Goal: Navigation & Orientation: Find specific page/section

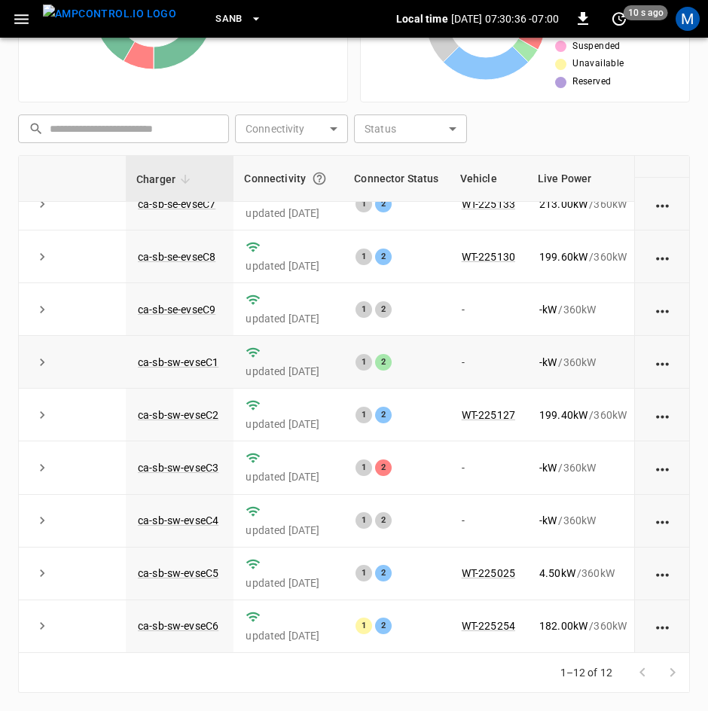
scroll to position [200, 0]
click at [205, 459] on link "ca-sb-sw-evseC3" at bounding box center [178, 468] width 87 height 18
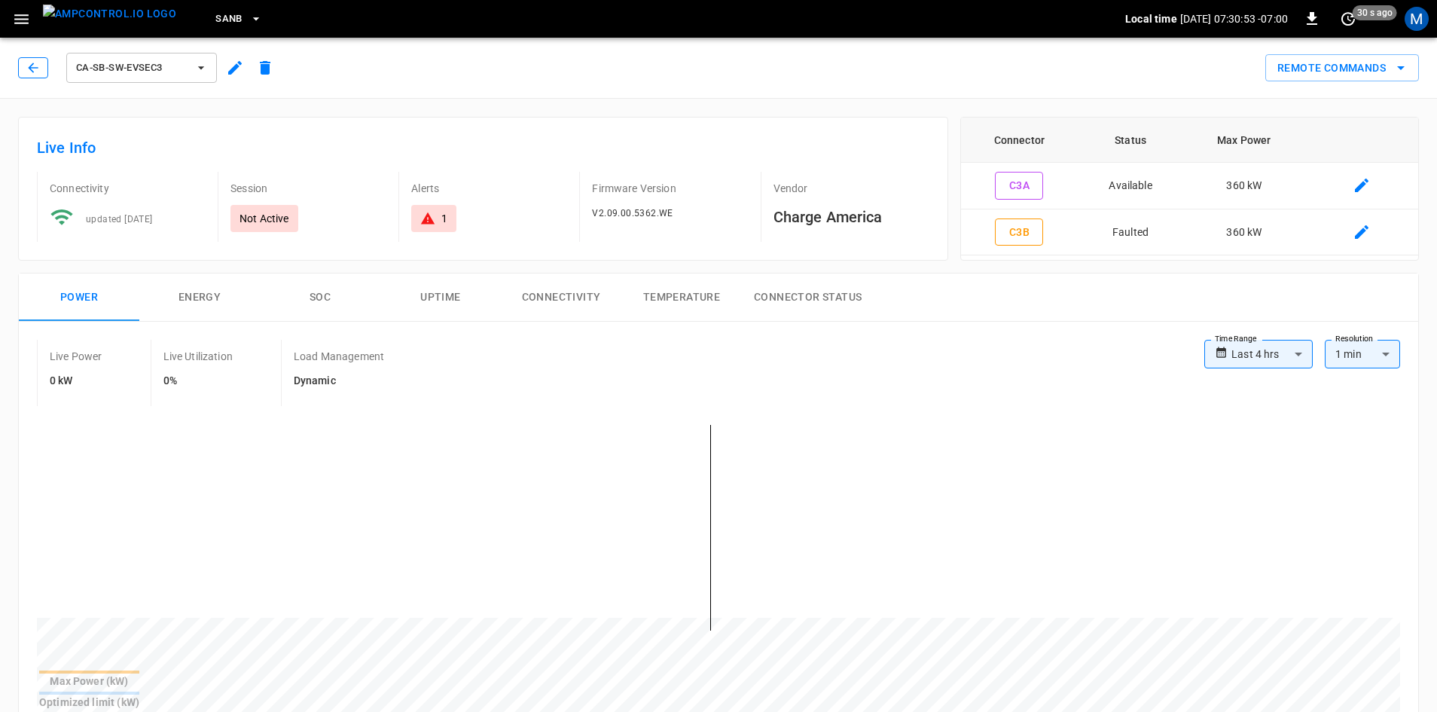
click at [33, 66] on icon "button" at bounding box center [33, 67] width 15 height 15
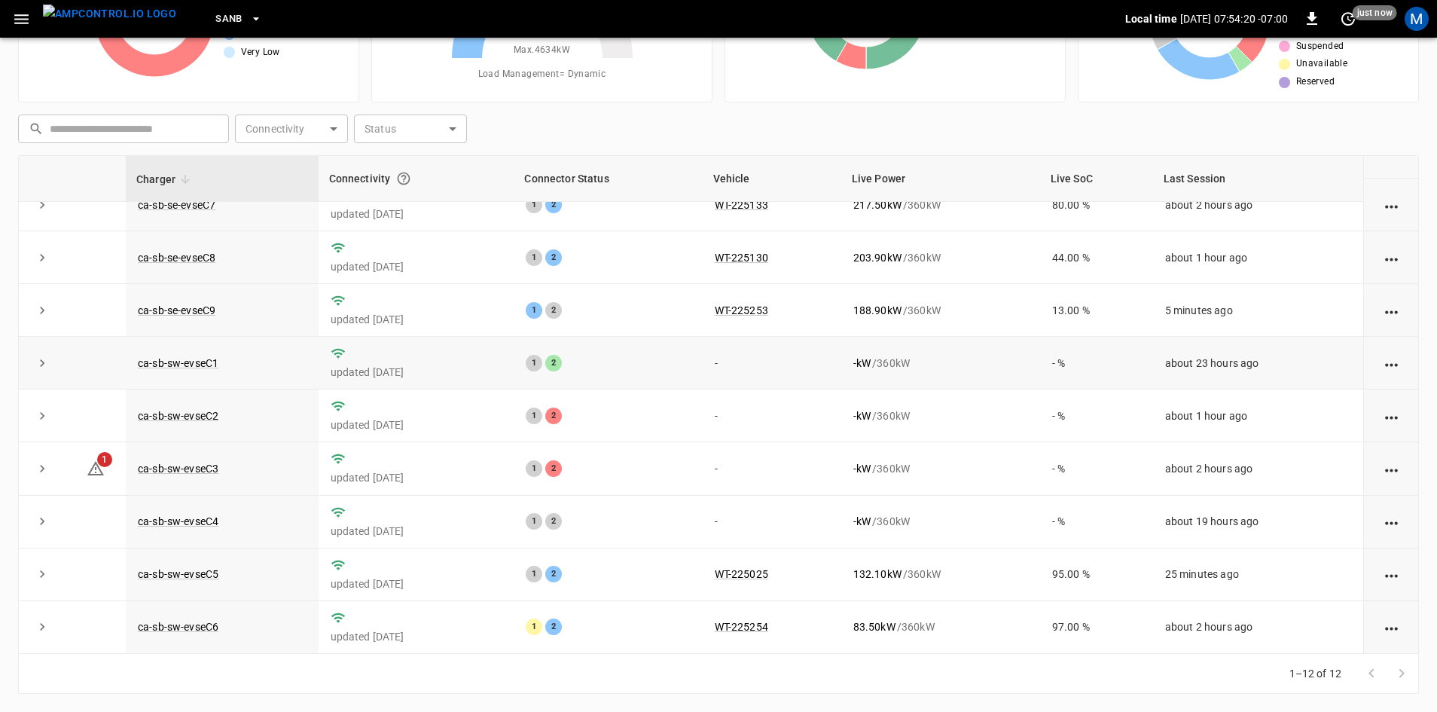
scroll to position [191, 0]
click at [214, 414] on link "ca-sb-sw-evseC2" at bounding box center [178, 416] width 87 height 18
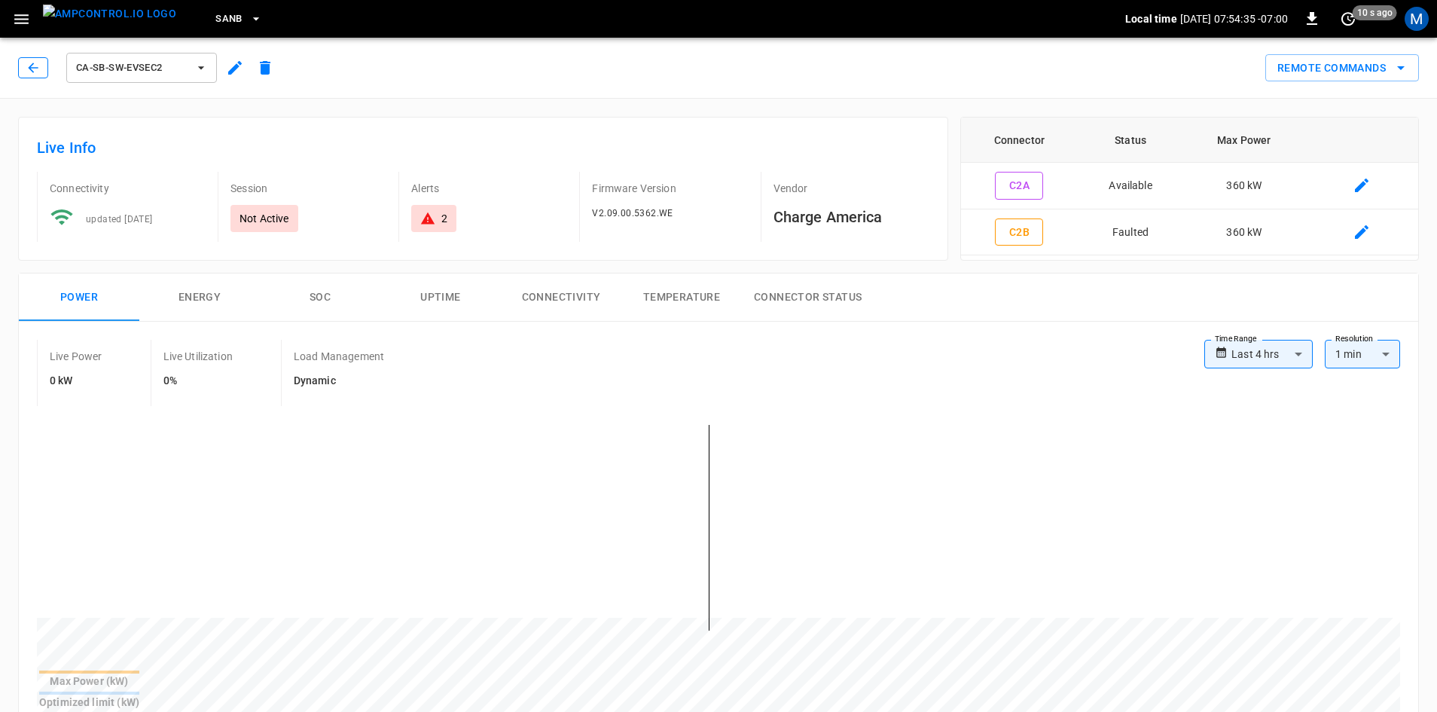
click at [36, 63] on icon "button" at bounding box center [33, 67] width 15 height 15
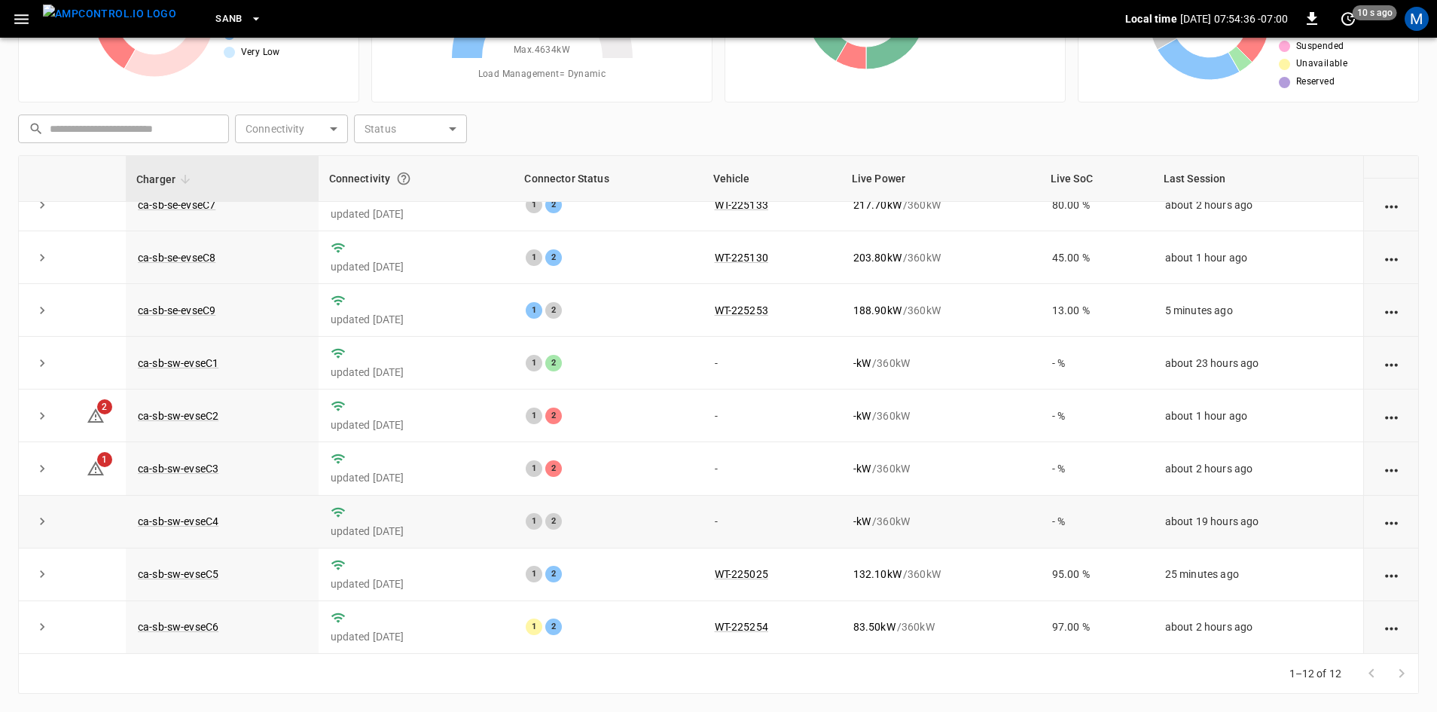
scroll to position [191, 0]
click at [196, 462] on link "ca-sb-sw-evseC3" at bounding box center [178, 468] width 87 height 18
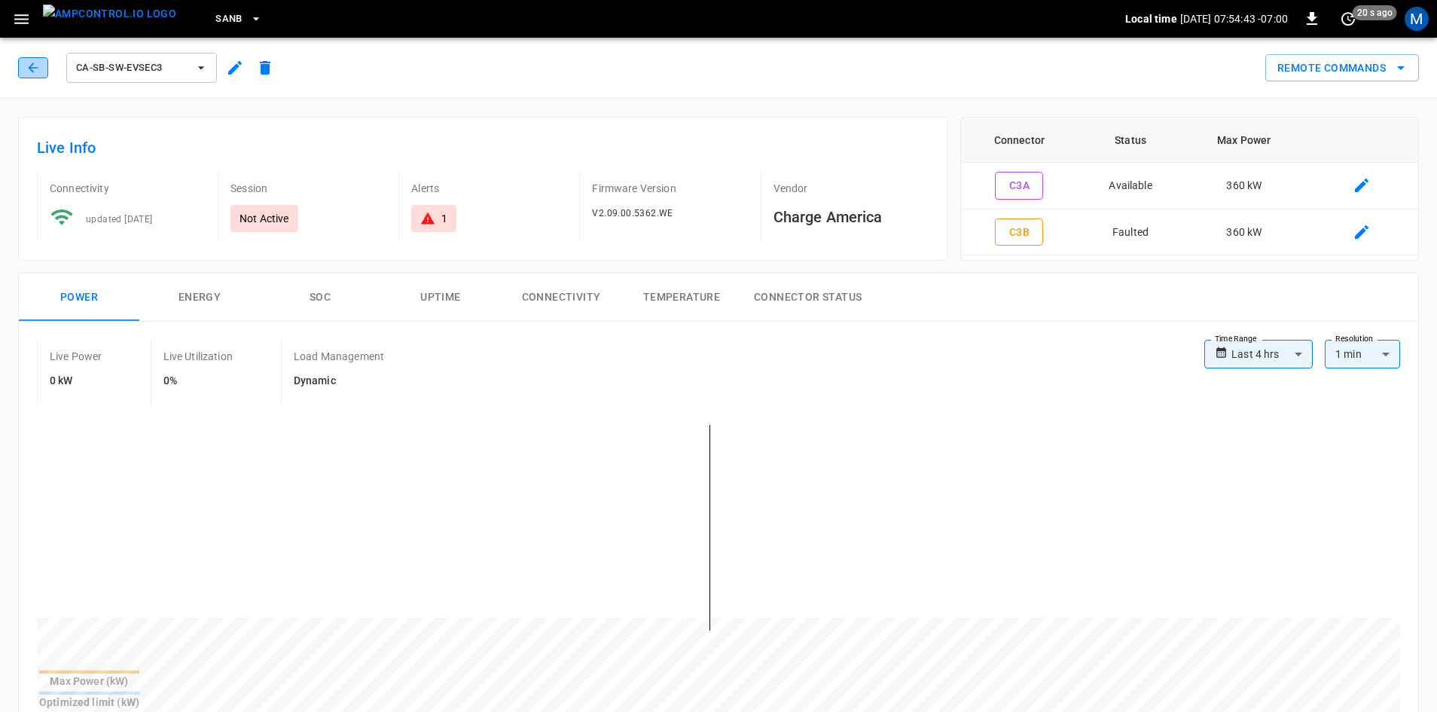
click at [38, 74] on icon "button" at bounding box center [33, 67] width 15 height 15
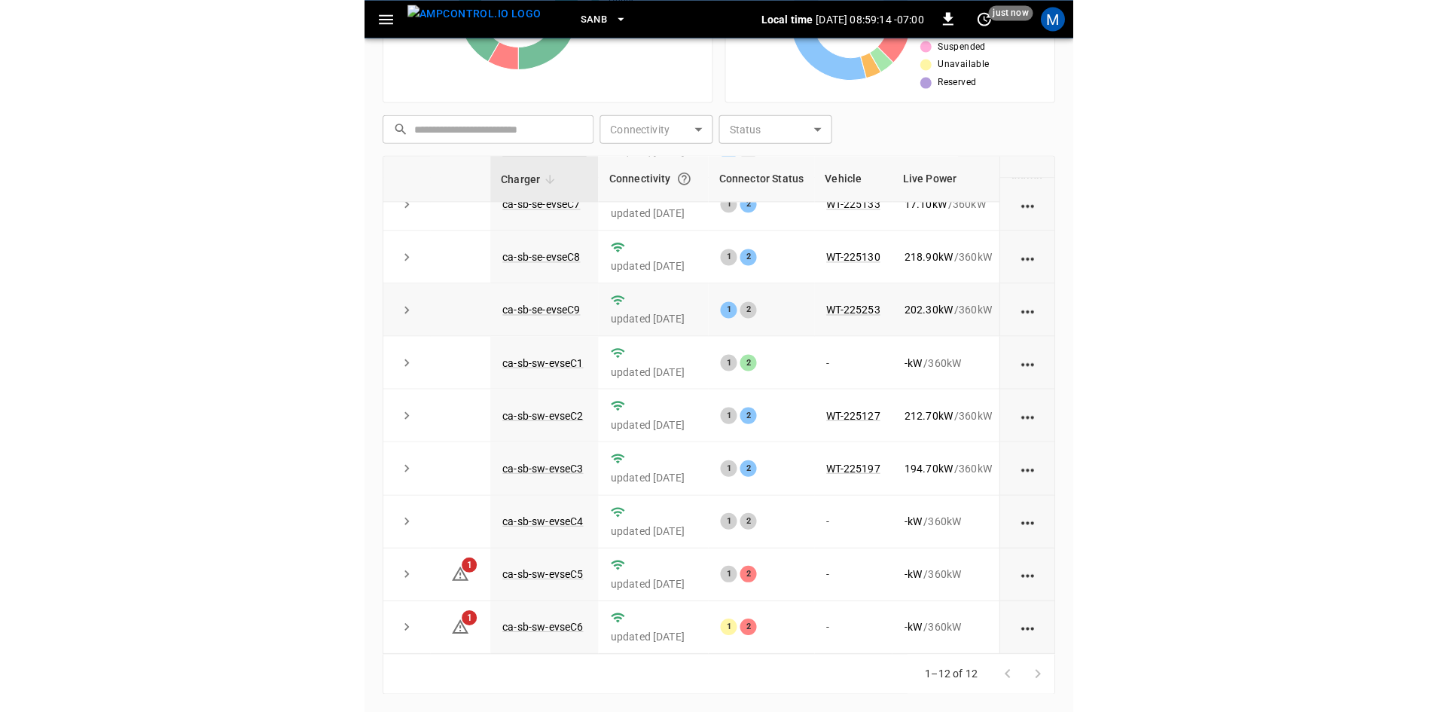
scroll to position [191, 0]
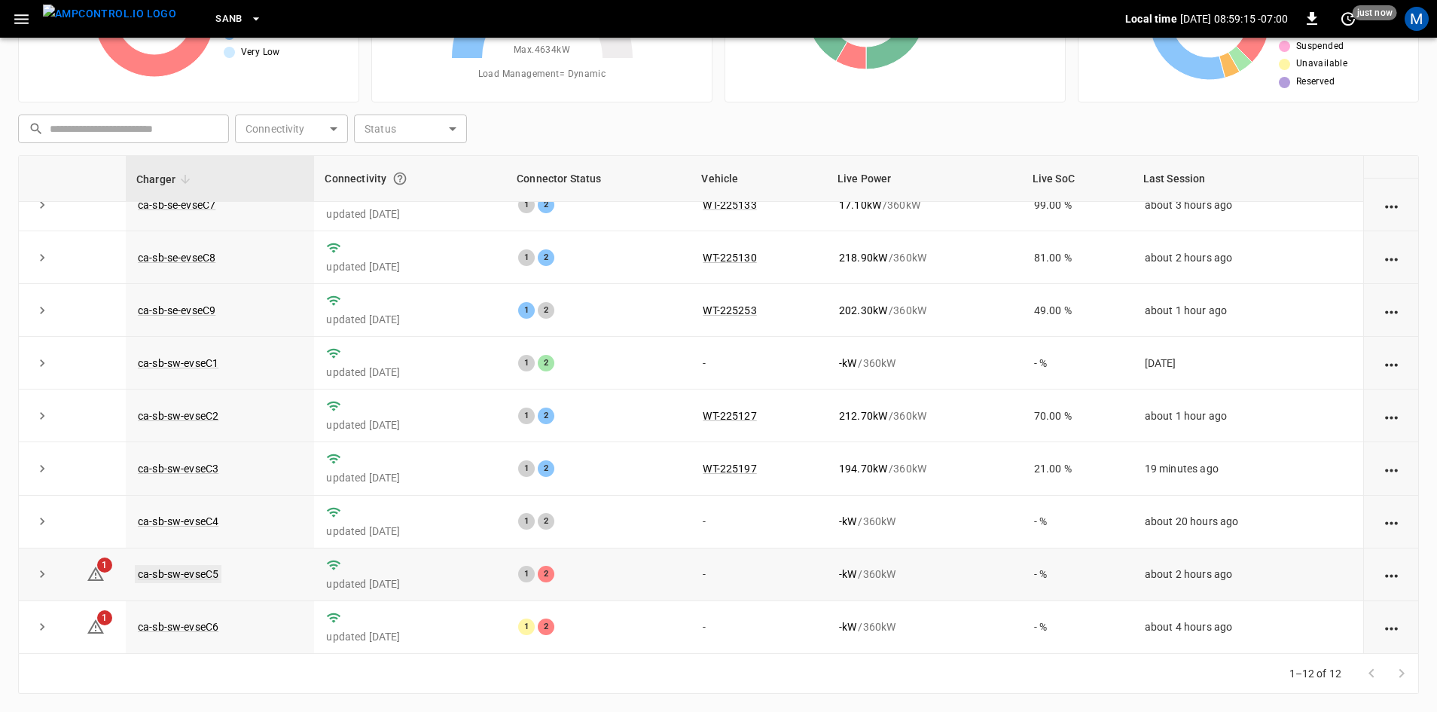
click at [197, 572] on link "ca-sb-sw-evseC5" at bounding box center [178, 574] width 87 height 18
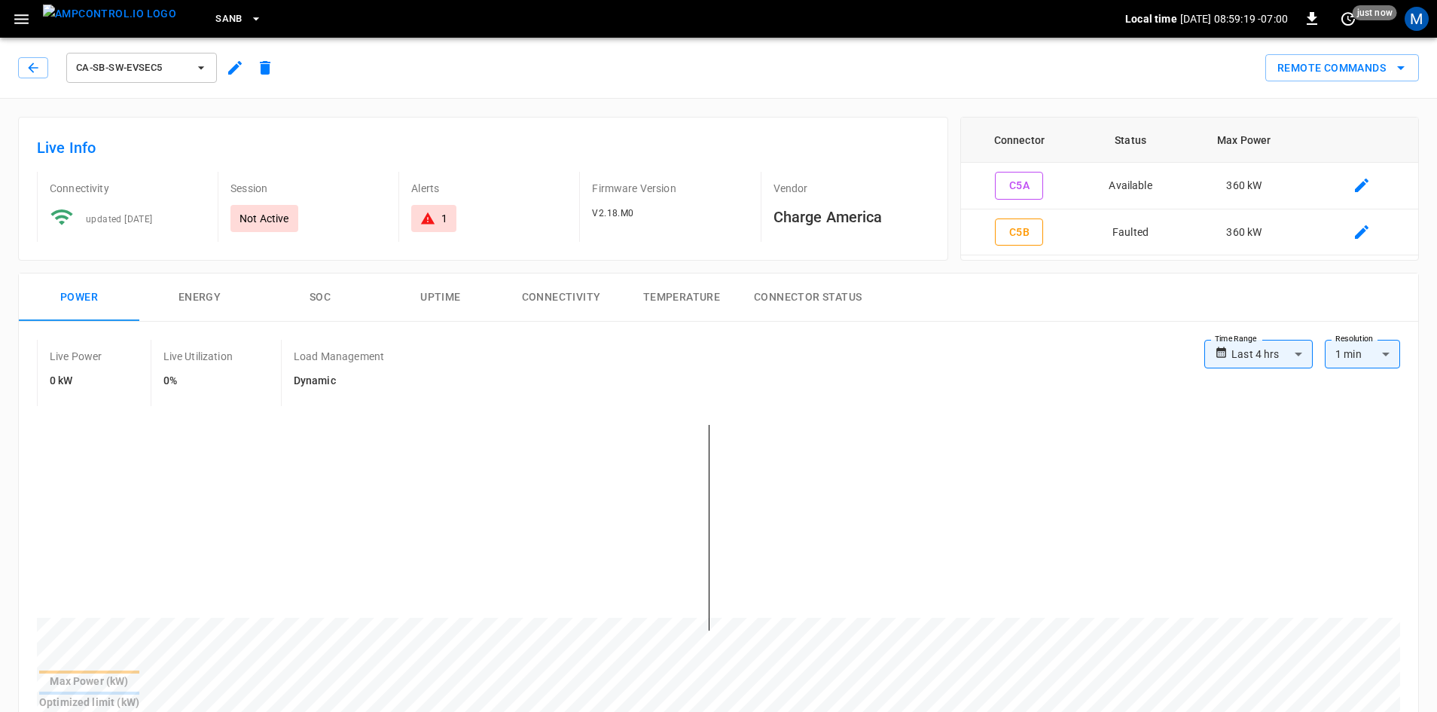
click at [50, 72] on div "ca-sb-sw-evseC5" at bounding box center [149, 68] width 262 height 36
click at [34, 73] on icon "button" at bounding box center [33, 67] width 15 height 15
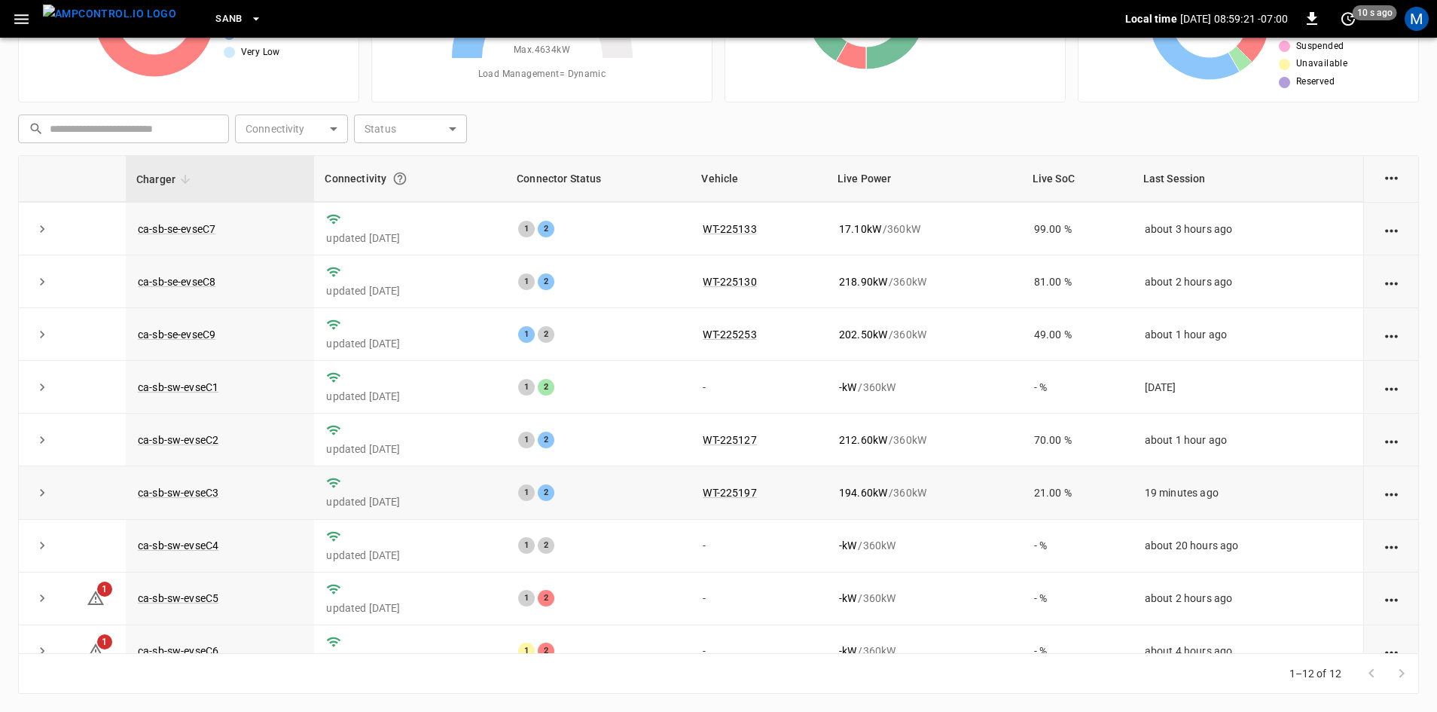
scroll to position [191, 0]
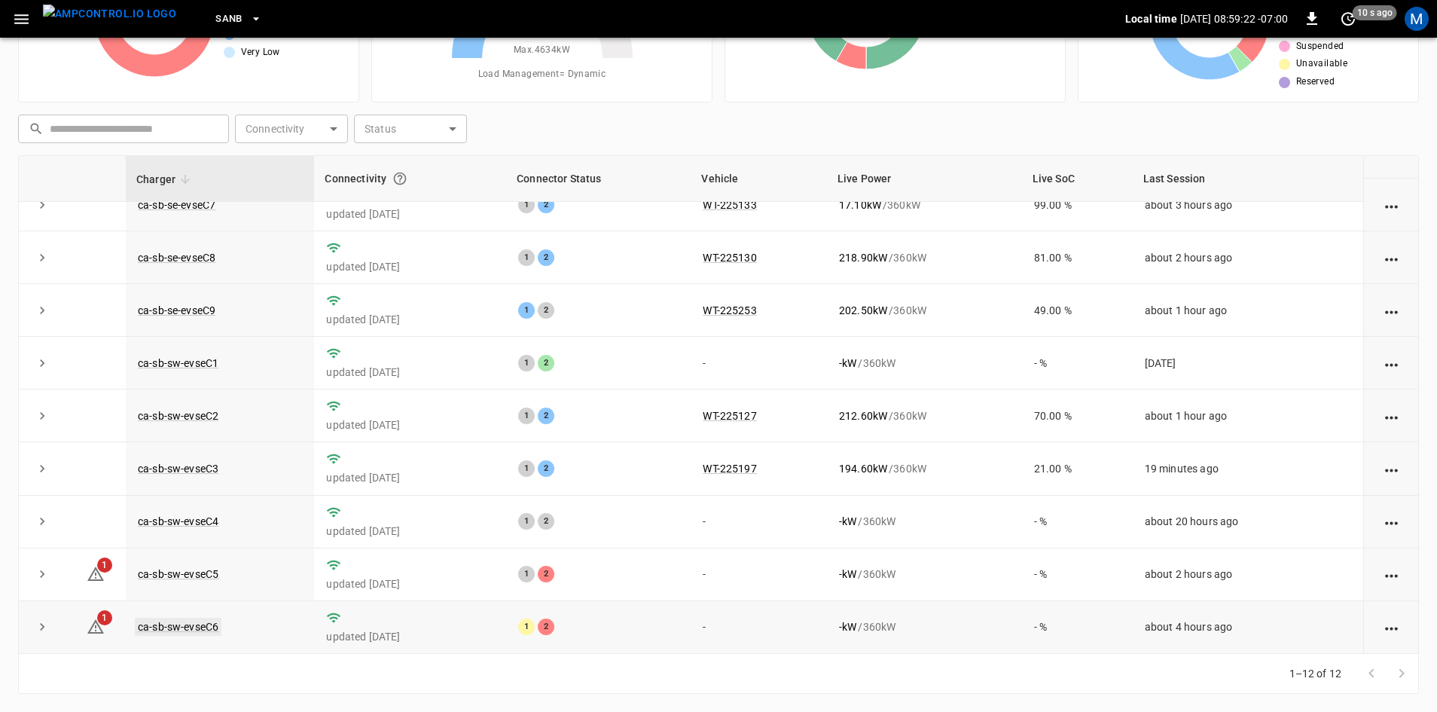
click at [203, 621] on link "ca-sb-sw-evseC6" at bounding box center [178, 627] width 87 height 18
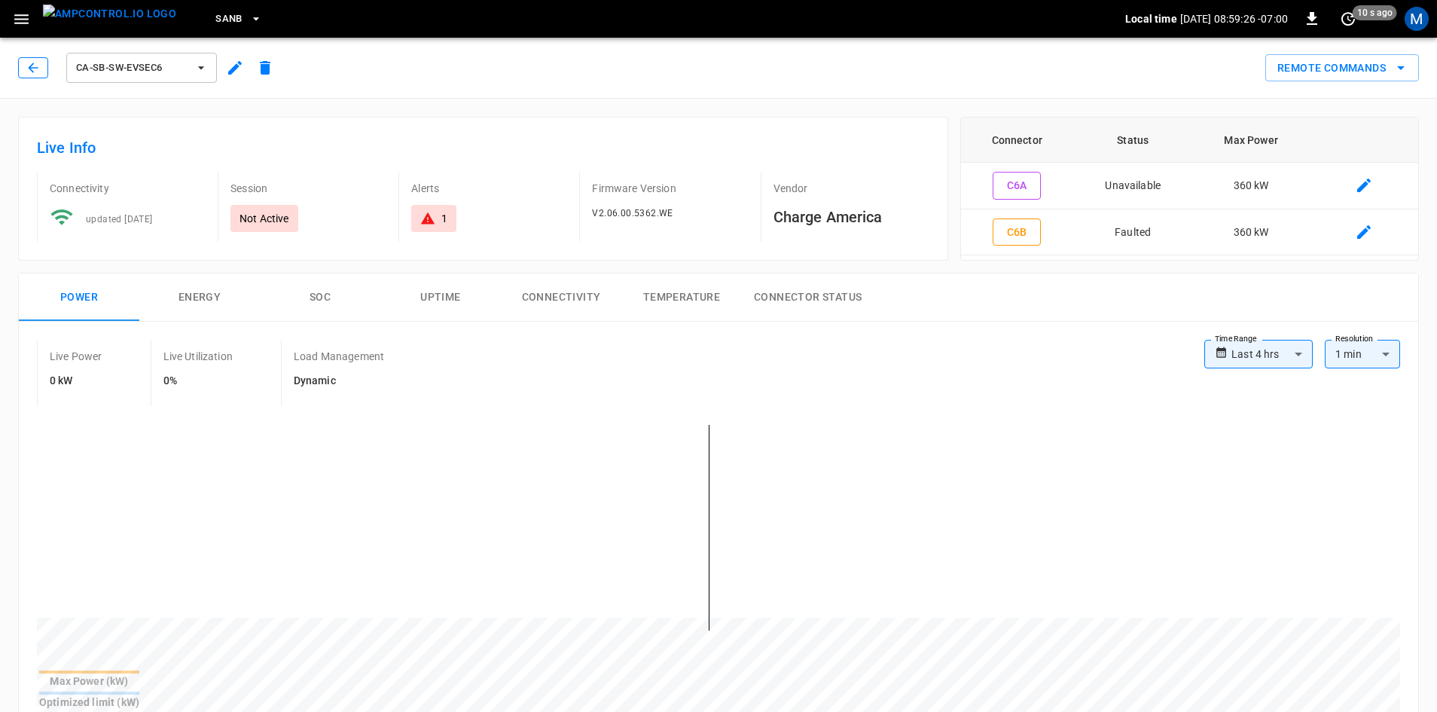
click at [29, 65] on icon "button" at bounding box center [33, 67] width 15 height 15
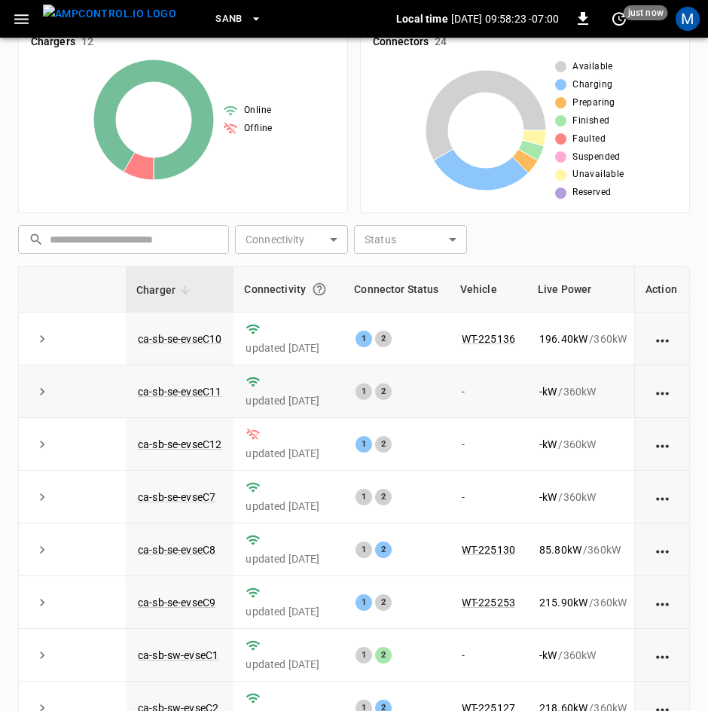
scroll to position [151, 0]
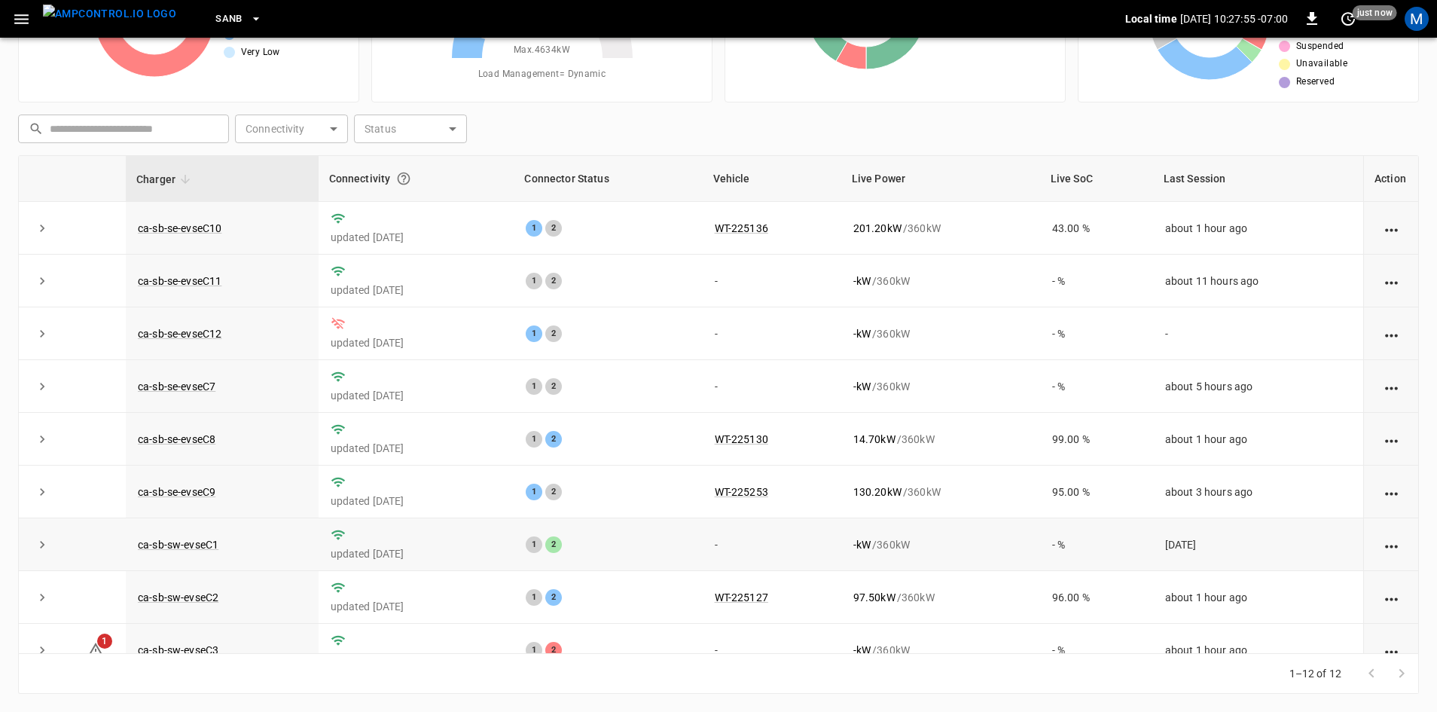
scroll to position [191, 0]
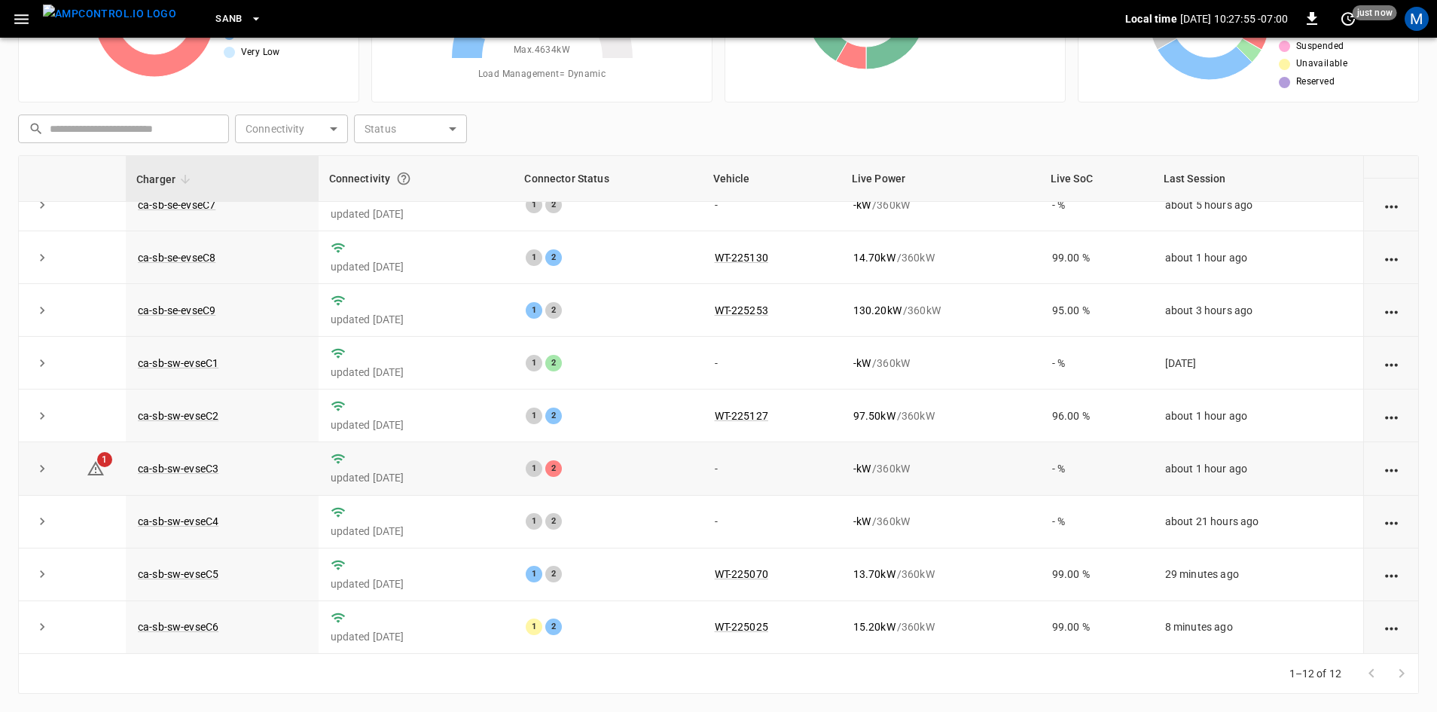
click at [194, 475] on td "ca-sb-sw-evseC3" at bounding box center [222, 468] width 193 height 53
click at [214, 466] on link "ca-sb-sw-evseC3" at bounding box center [178, 468] width 87 height 18
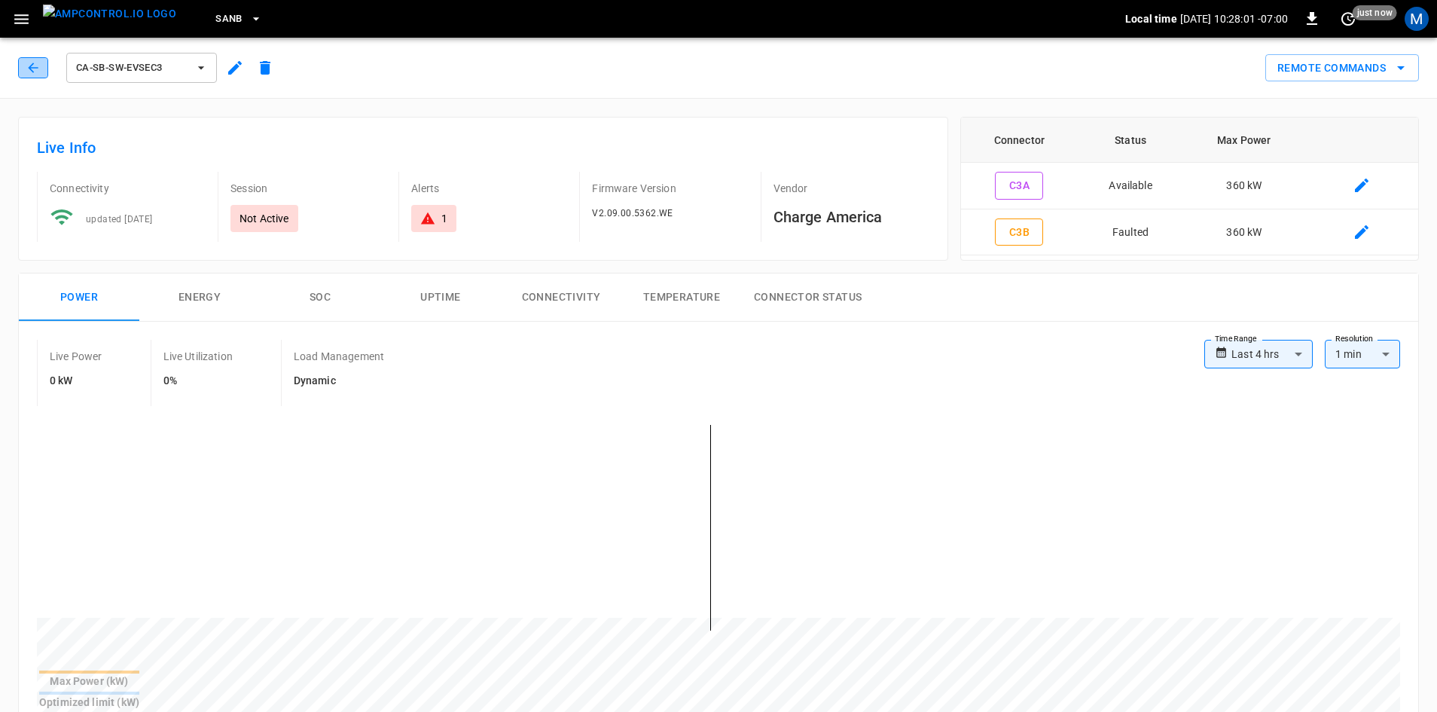
click at [23, 72] on button "button" at bounding box center [33, 67] width 30 height 21
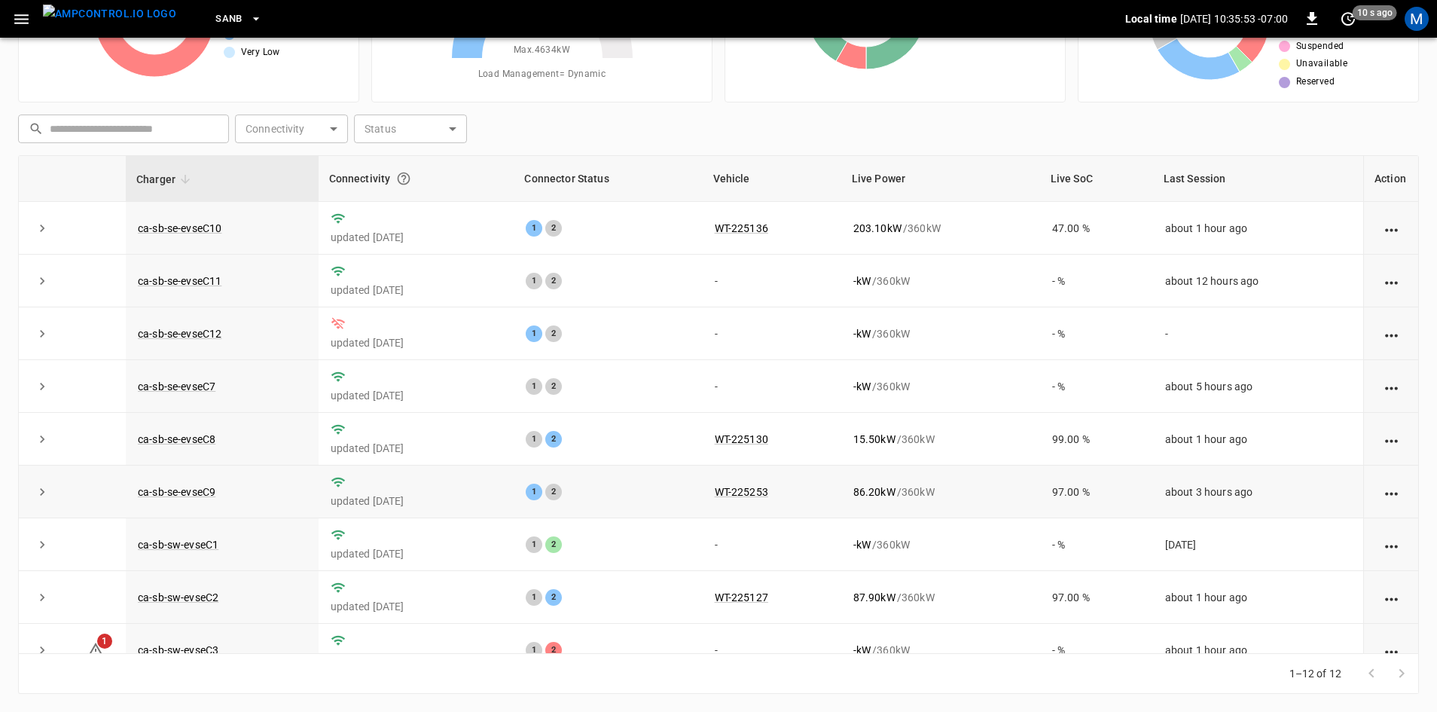
scroll to position [191, 0]
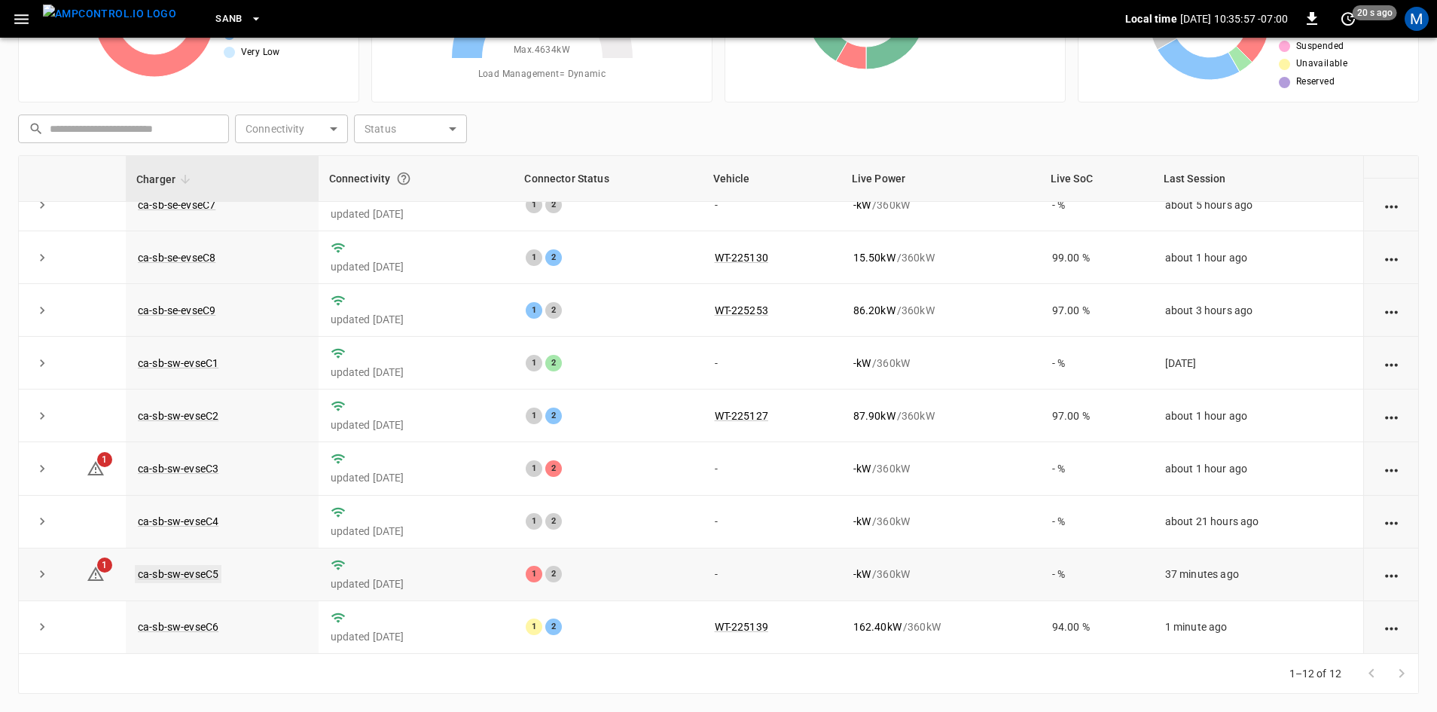
click at [156, 570] on link "ca-sb-sw-evseC5" at bounding box center [178, 574] width 87 height 18
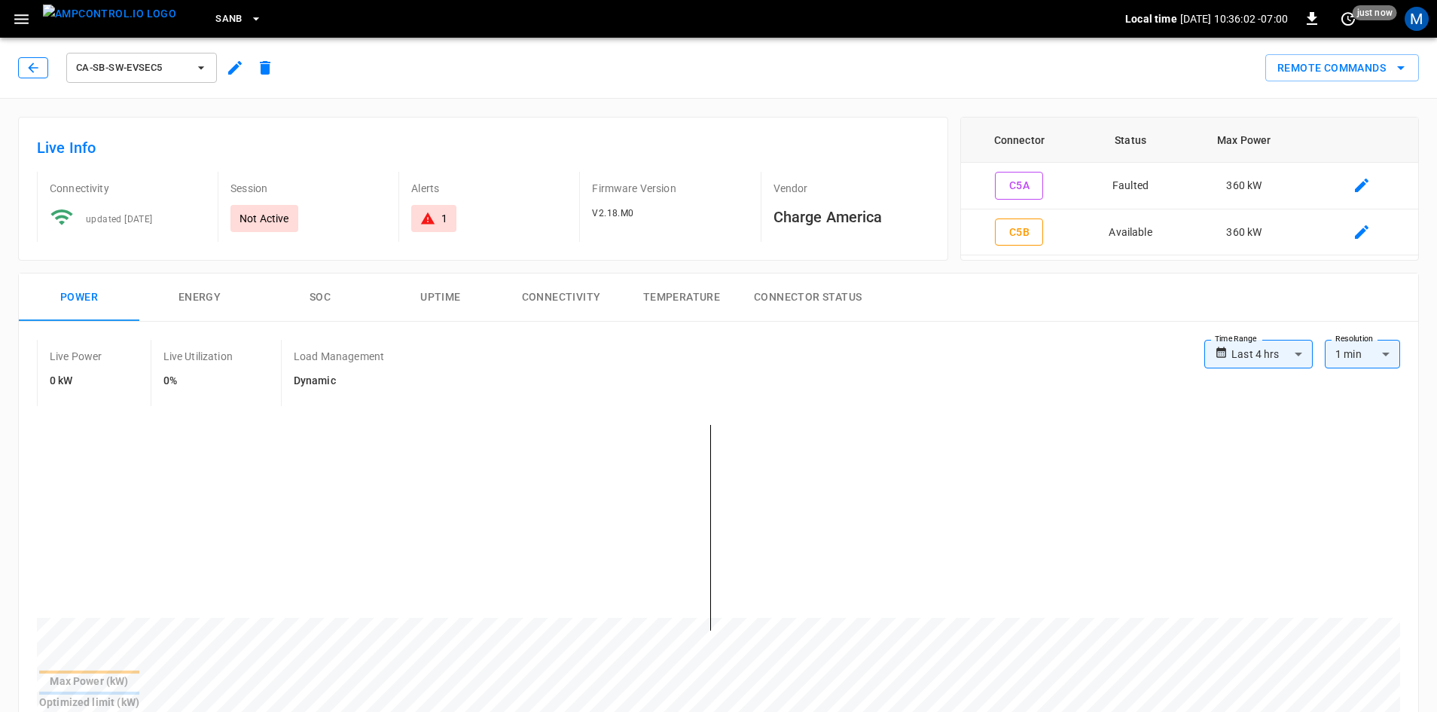
click at [38, 71] on icon "button" at bounding box center [33, 67] width 15 height 15
